Goal: Transaction & Acquisition: Download file/media

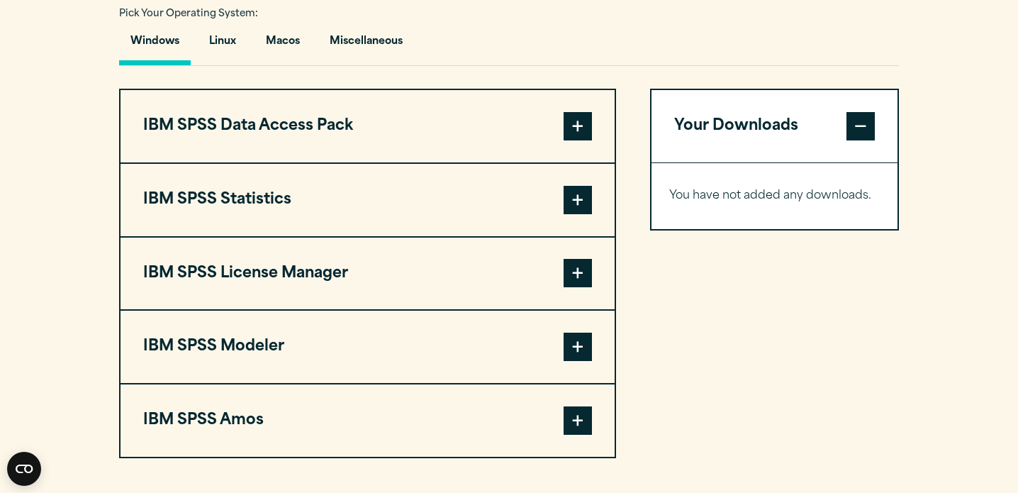
scroll to position [1064, 0]
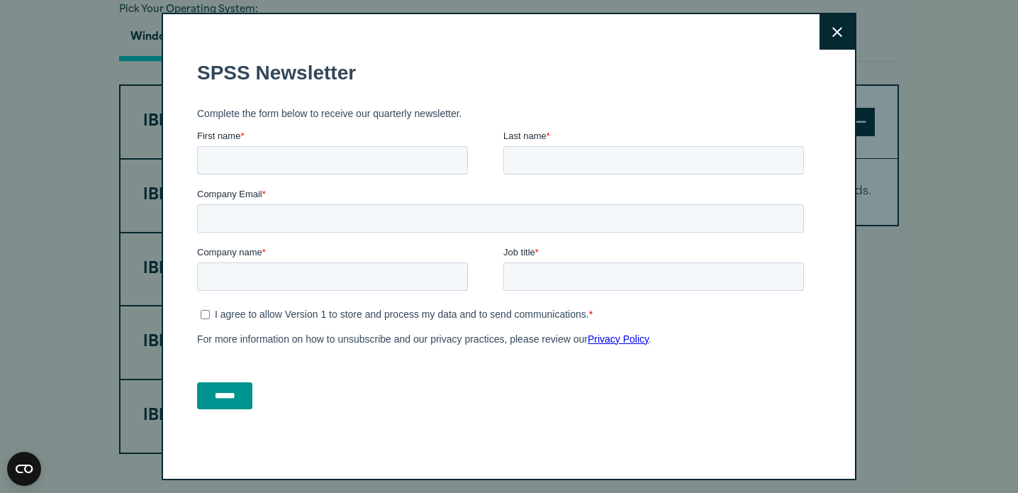
click at [821, 34] on button "Close" at bounding box center [836, 31] width 35 height 35
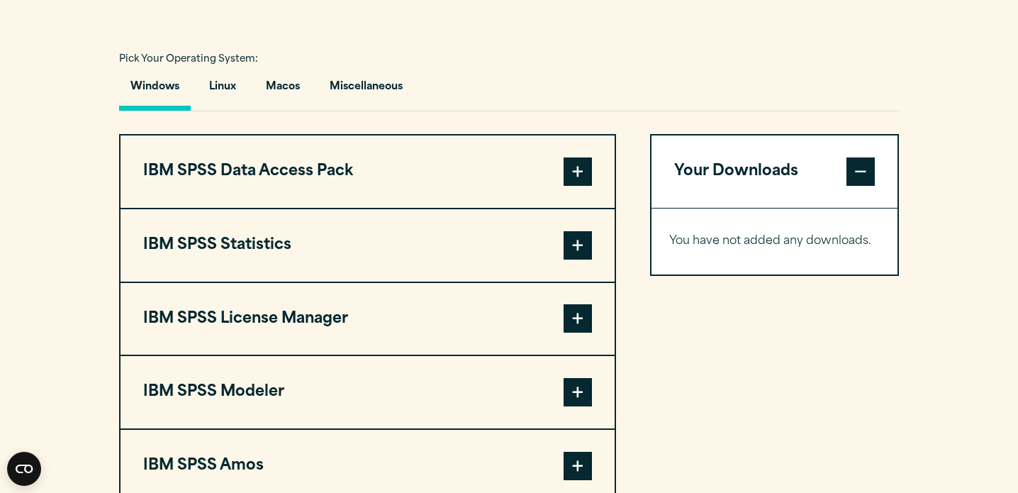
scroll to position [1011, 0]
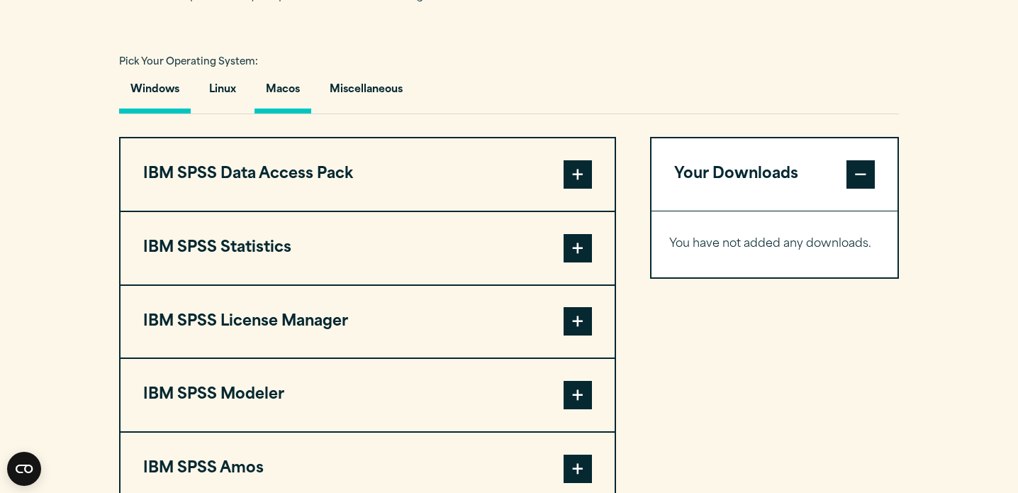
click at [287, 94] on button "Macos" at bounding box center [282, 93] width 57 height 40
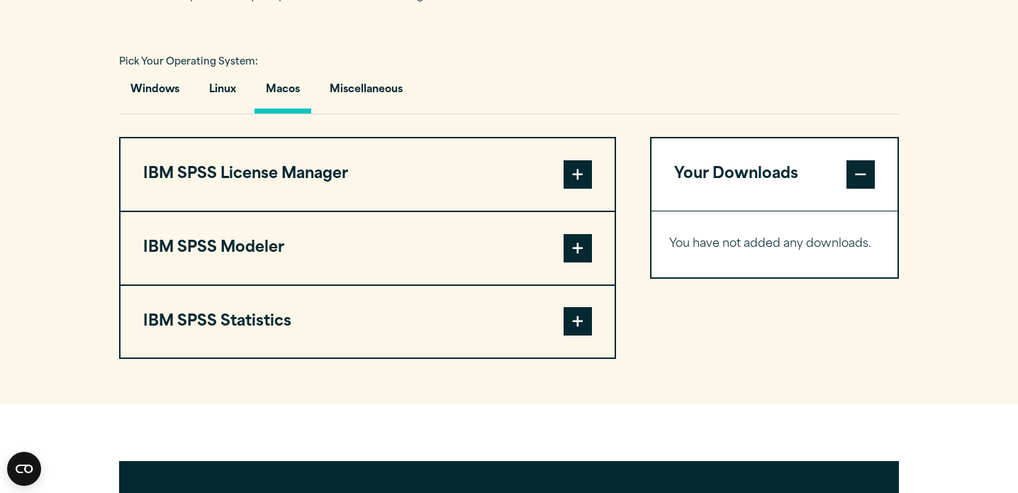
click at [498, 313] on button "IBM SPSS Statistics" at bounding box center [367, 322] width 494 height 72
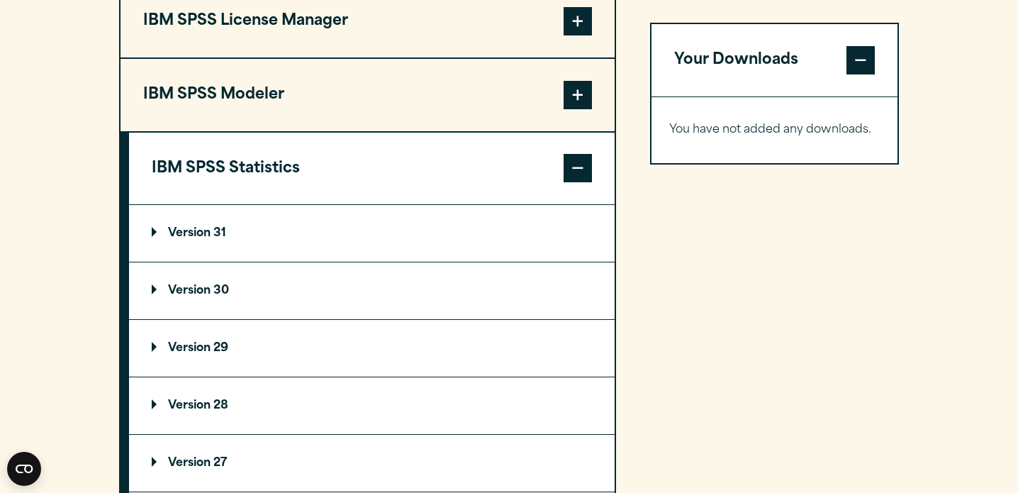
scroll to position [1167, 0]
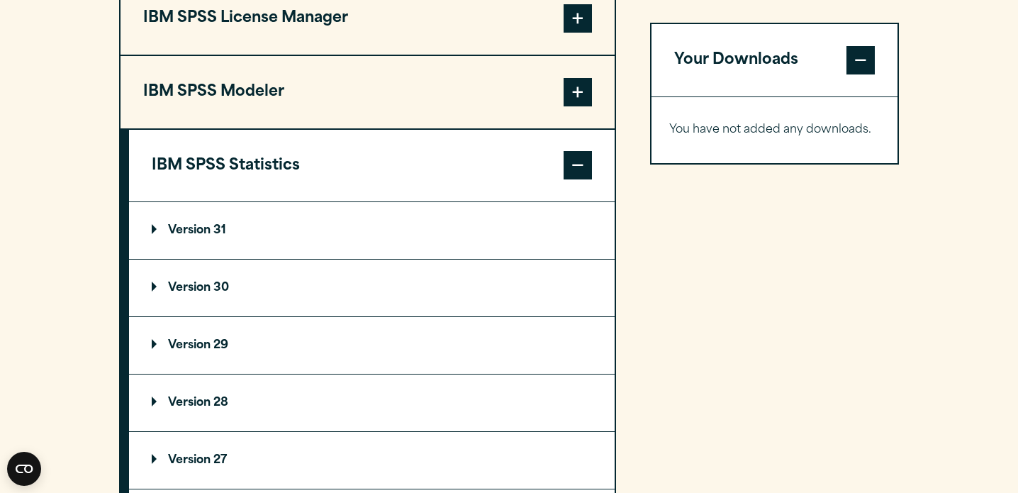
click at [187, 293] on p "Version 30" at bounding box center [190, 287] width 77 height 11
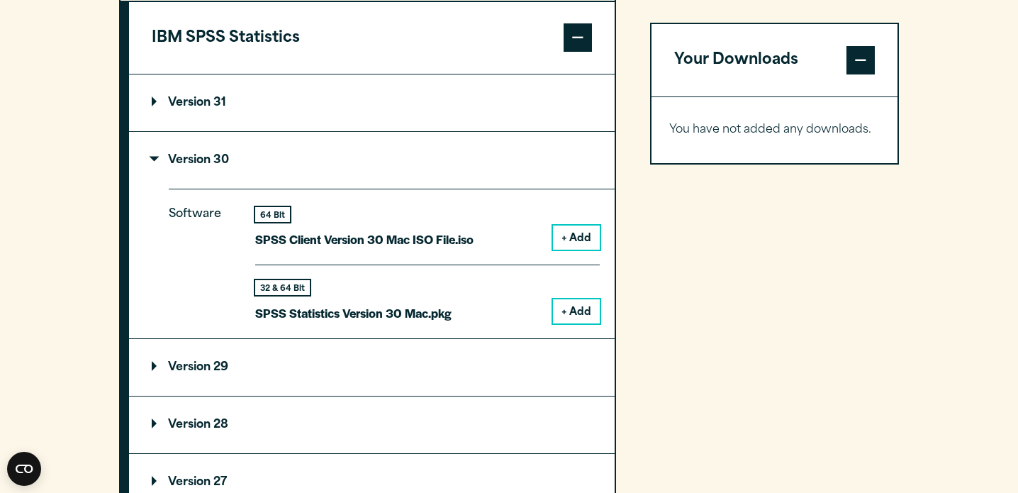
scroll to position [1305, 0]
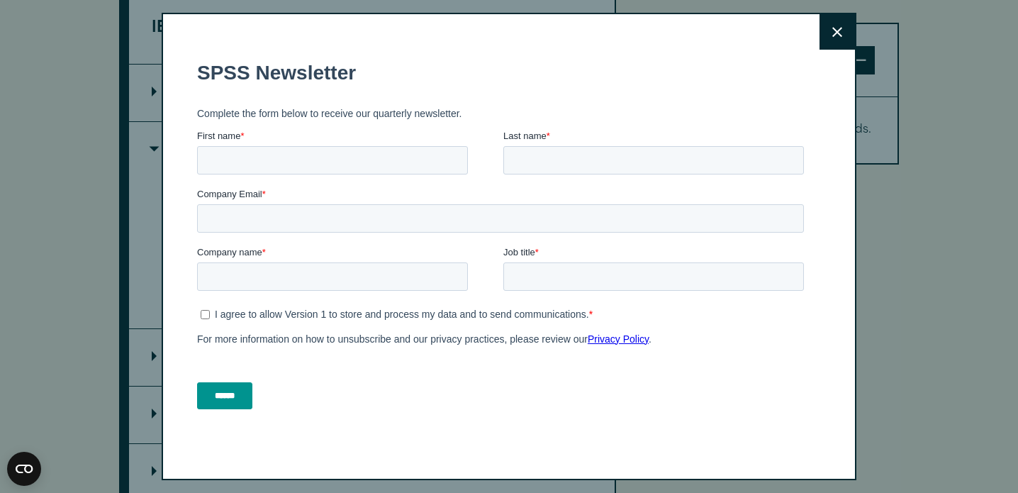
click at [837, 27] on icon at bounding box center [837, 32] width 10 height 11
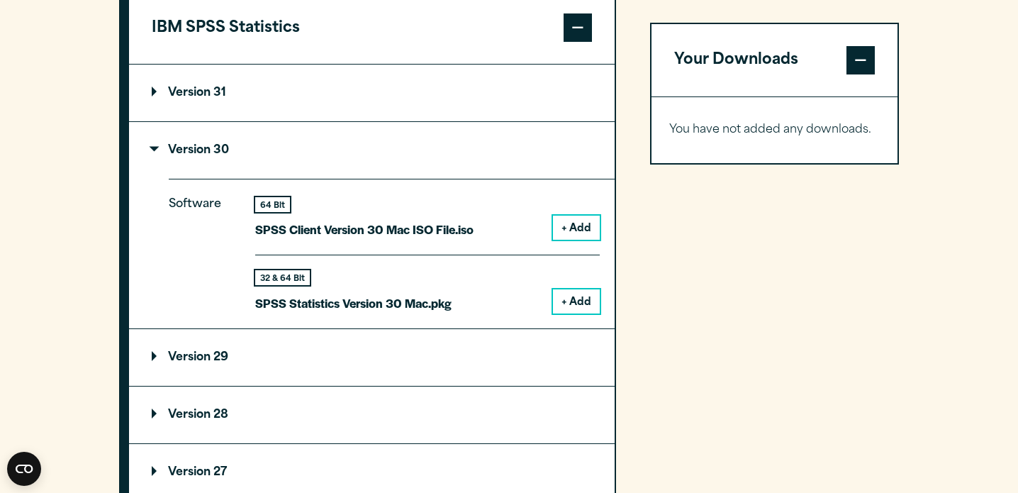
click at [579, 232] on button "+ Add" at bounding box center [576, 227] width 47 height 24
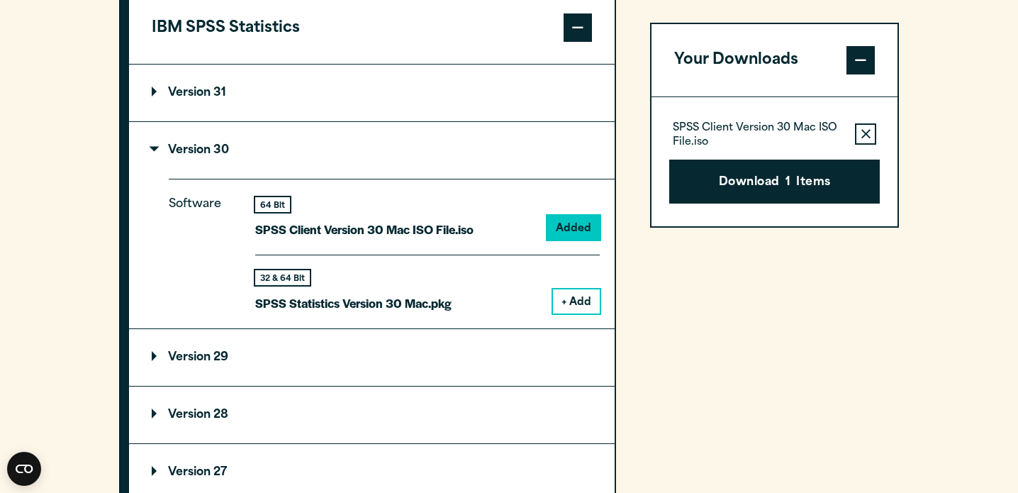
click at [572, 300] on button "+ Add" at bounding box center [576, 301] width 47 height 24
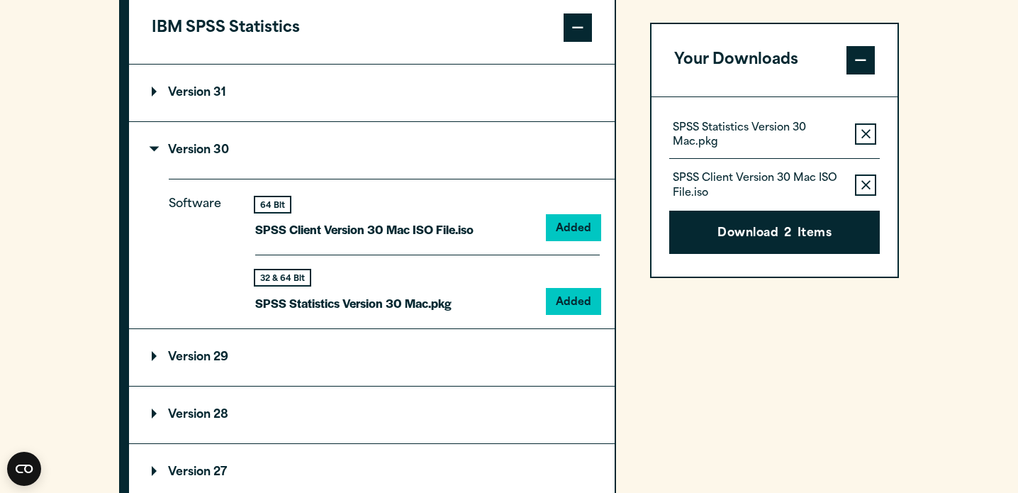
click at [860, 192] on button "Remove this item from your software download list" at bounding box center [865, 184] width 21 height 21
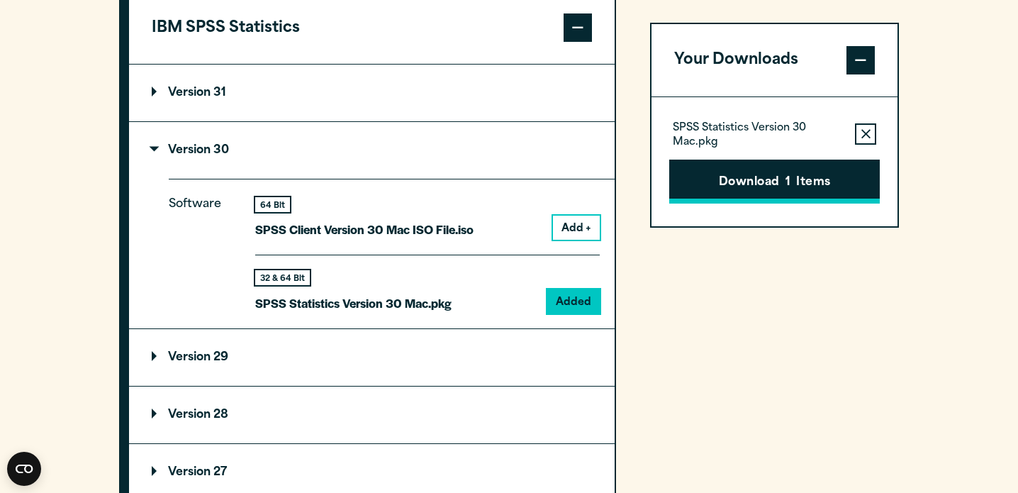
click at [838, 184] on button "Download 1 Items" at bounding box center [774, 181] width 210 height 44
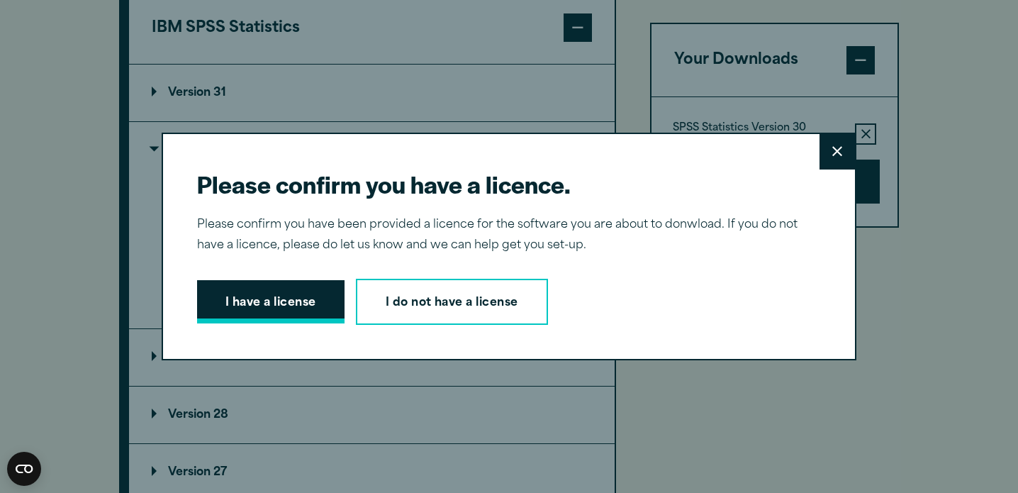
click at [268, 314] on button "I have a license" at bounding box center [270, 302] width 147 height 44
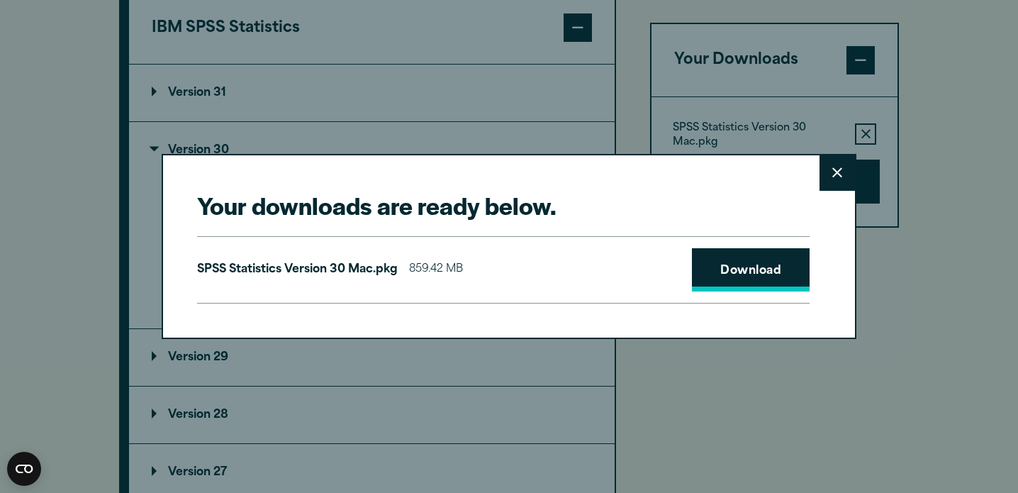
click at [737, 271] on link "Download" at bounding box center [751, 270] width 118 height 44
click at [833, 189] on button "Close" at bounding box center [836, 172] width 35 height 35
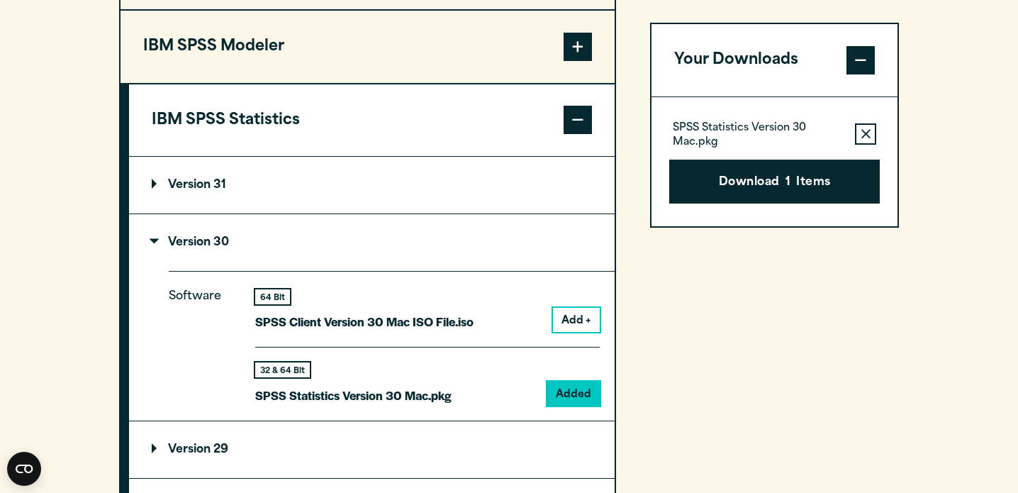
scroll to position [1194, 0]
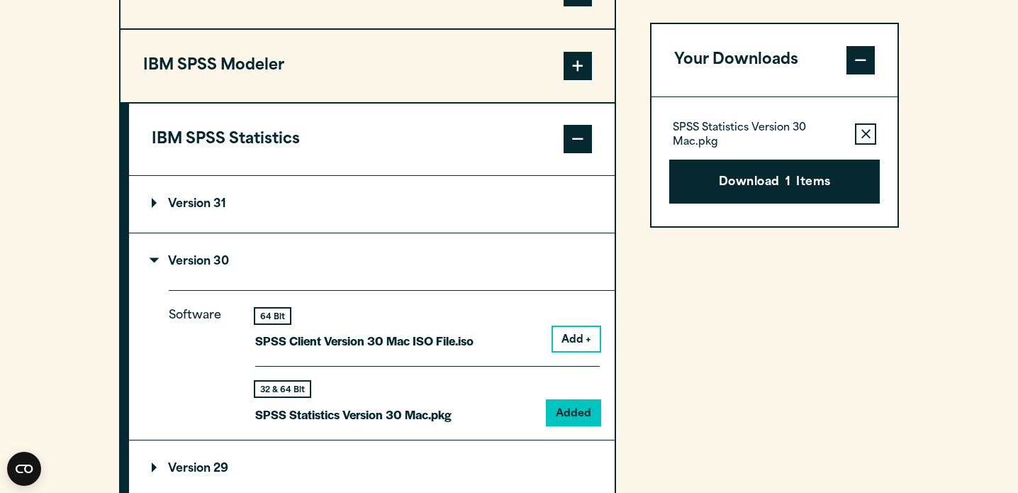
click at [432, 273] on summary "Version 30" at bounding box center [371, 261] width 485 height 57
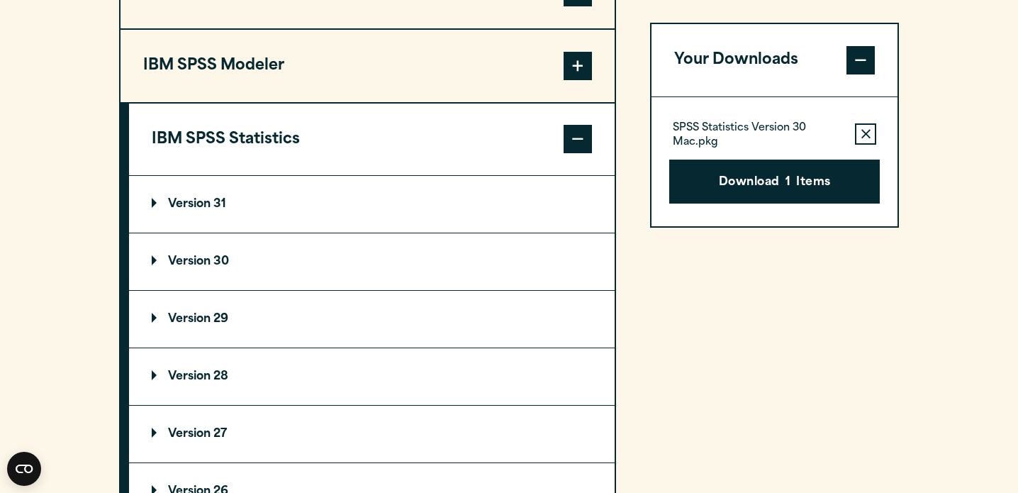
click at [432, 273] on summary "Version 30" at bounding box center [371, 261] width 485 height 57
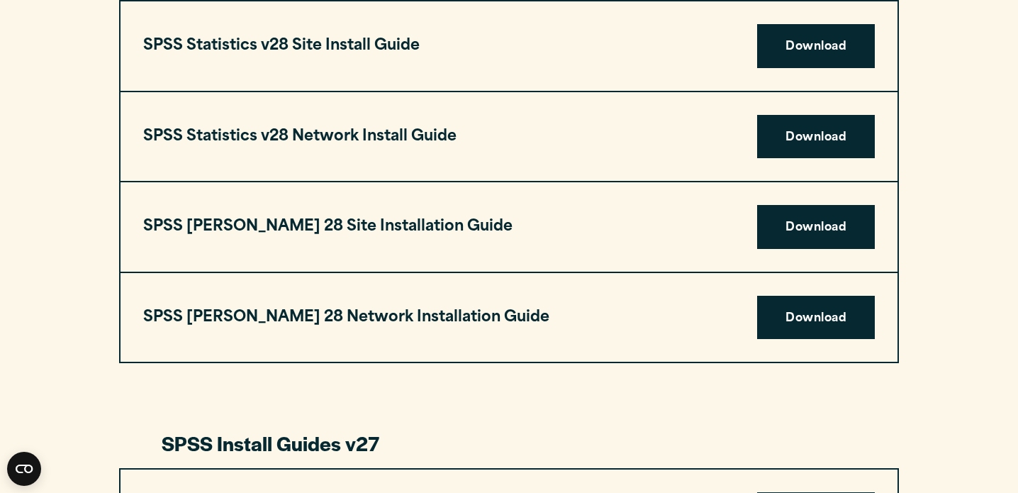
scroll to position [2276, 0]
